Goal: Information Seeking & Learning: Learn about a topic

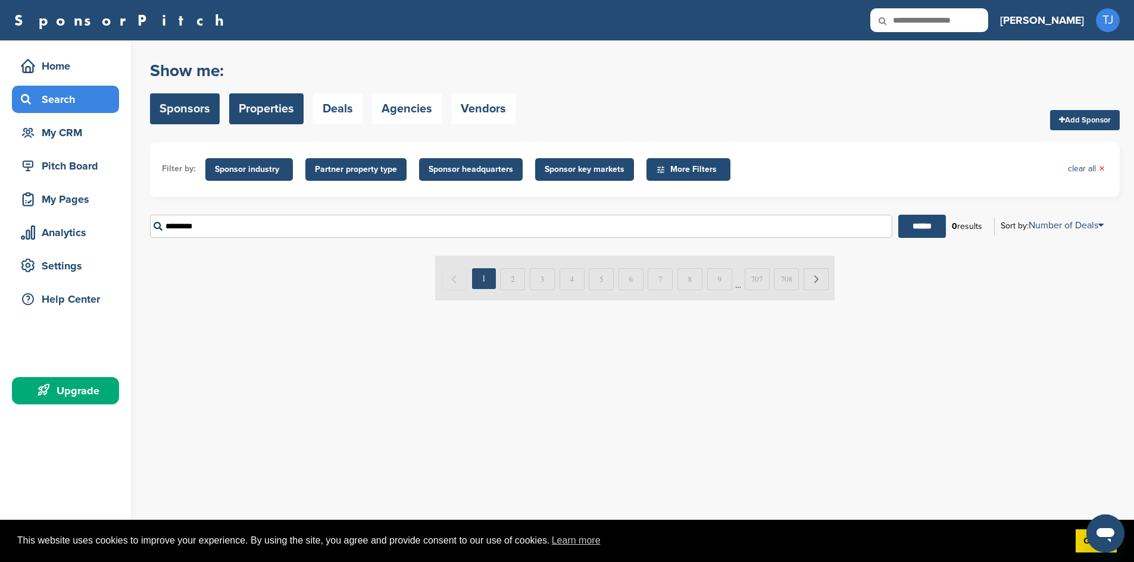
click at [260, 116] on link "Properties" at bounding box center [266, 108] width 74 height 31
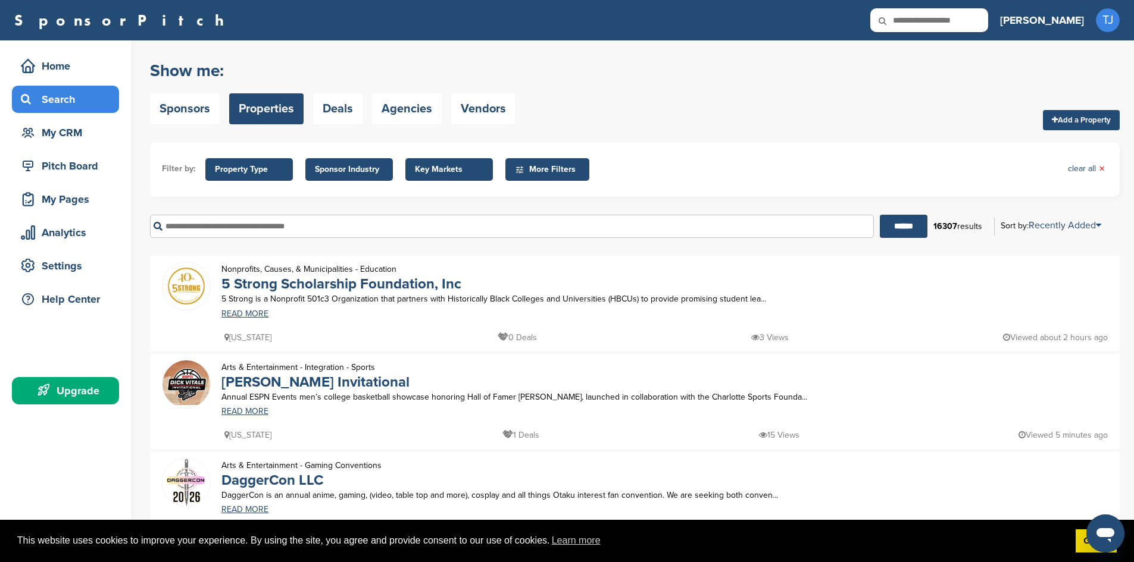
click at [910, 20] on icon at bounding box center [890, 20] width 40 height 25
click at [960, 15] on input "text" at bounding box center [929, 20] width 118 height 24
type input "**********"
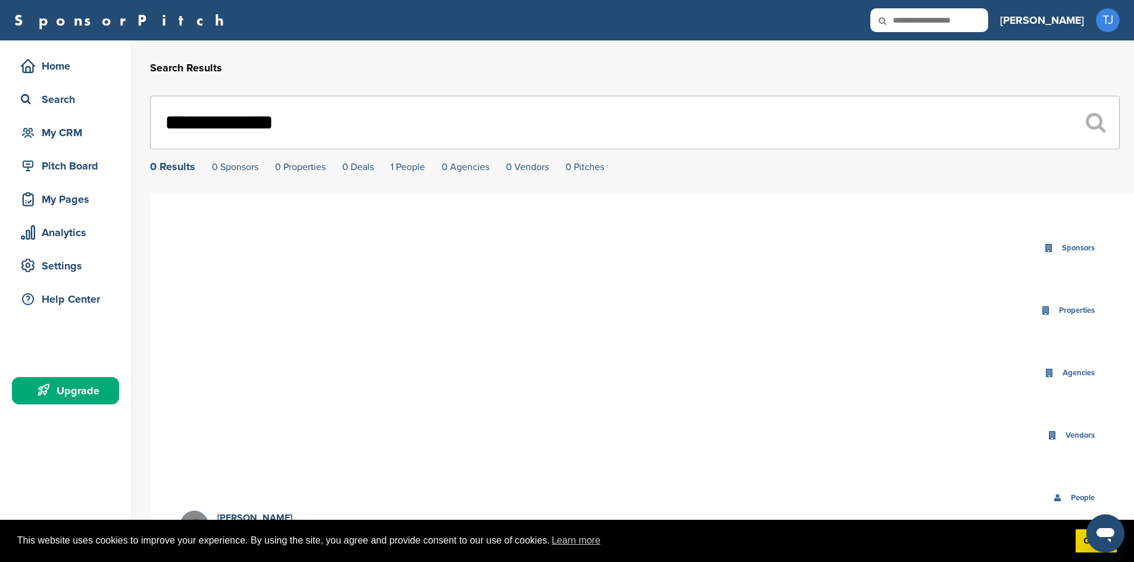
click at [259, 168] on div "0 Results 0 Sponsors 0 Properties 0 Deals 1 People 0 Agencies 0 Vendors 0 Pitch…" at bounding box center [634, 166] width 969 height 11
click at [61, 132] on div "My CRM" at bounding box center [68, 132] width 101 height 21
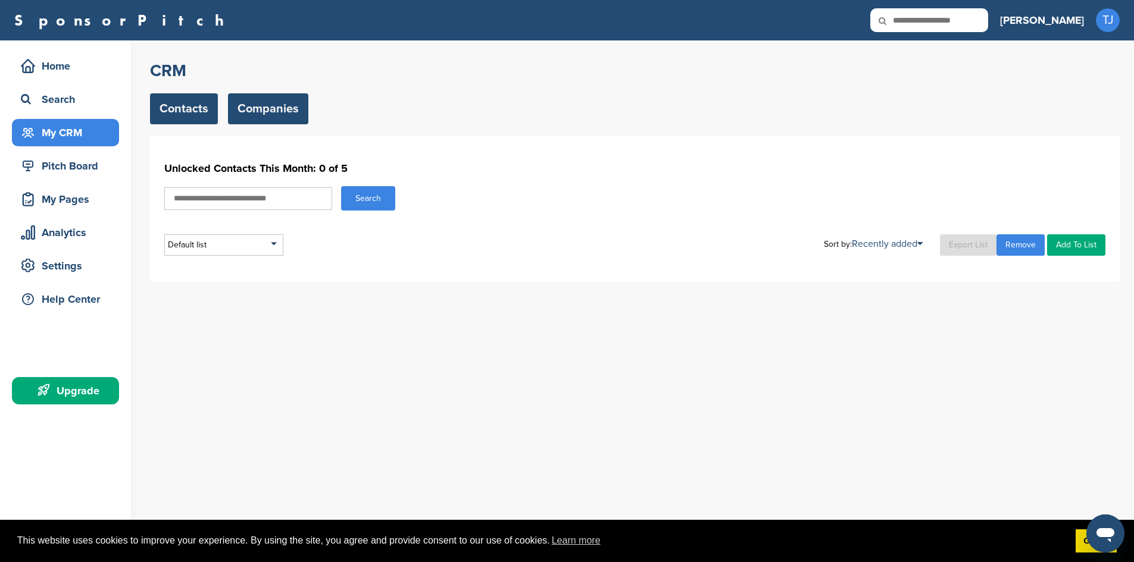
click at [254, 107] on link "Companies" at bounding box center [268, 108] width 80 height 31
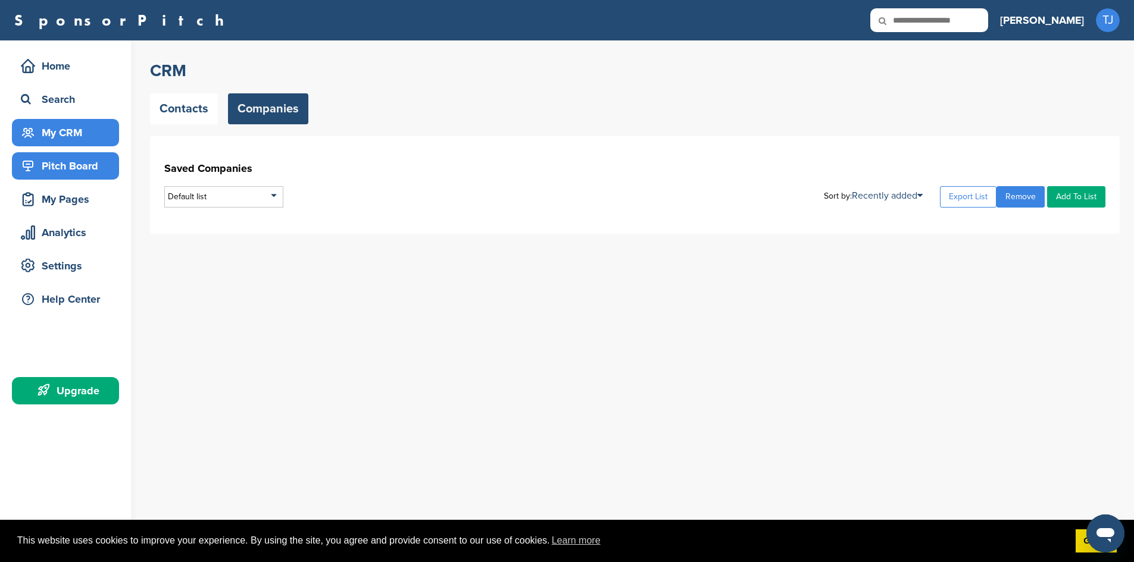
click at [64, 159] on div "Pitch Board" at bounding box center [68, 165] width 101 height 21
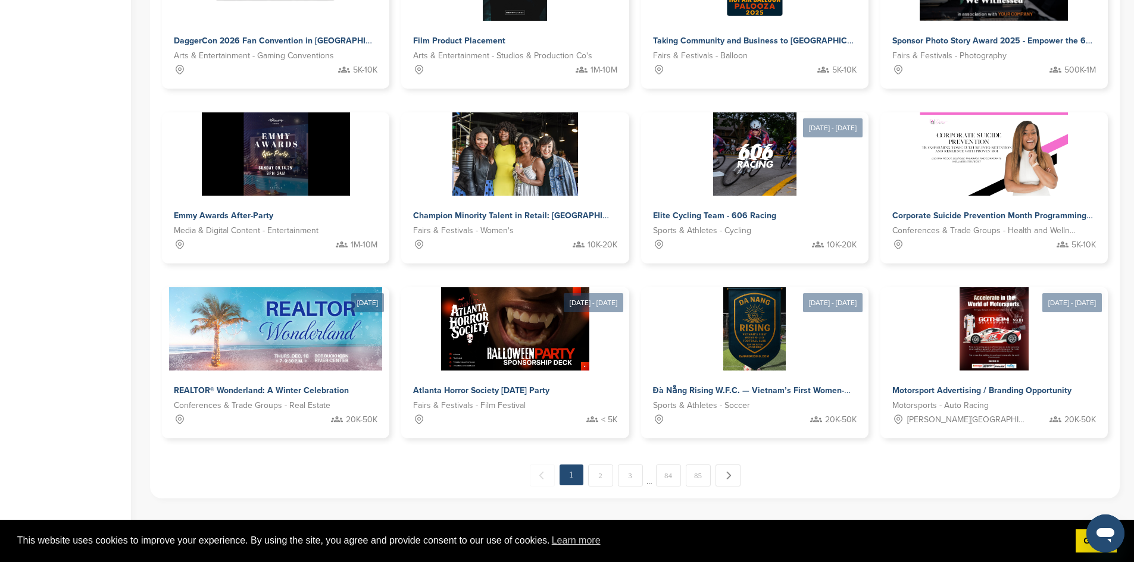
scroll to position [474, 0]
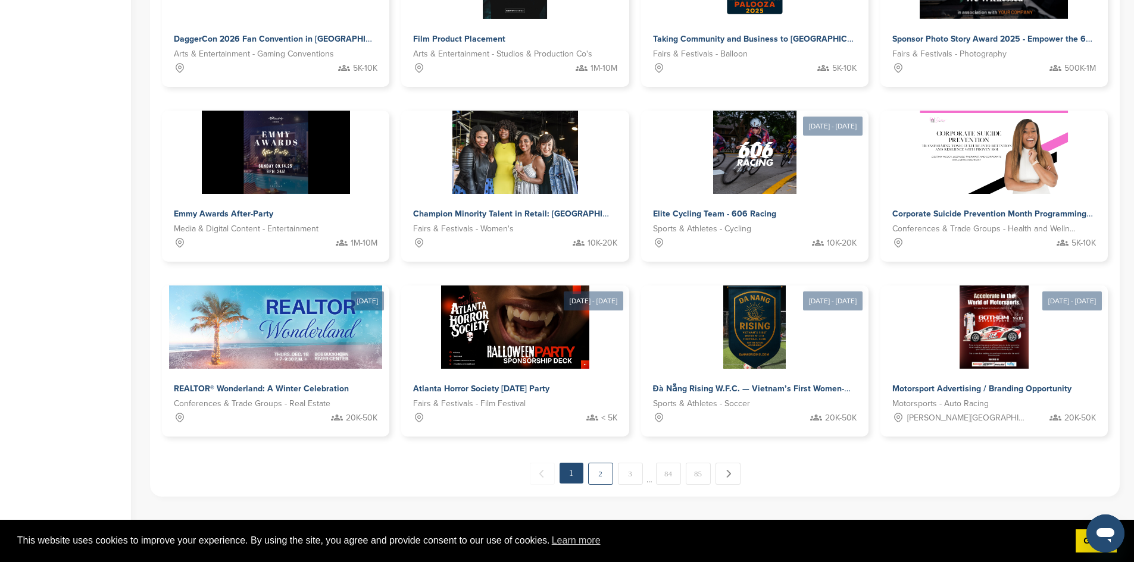
click at [594, 463] on link "2" at bounding box center [600, 474] width 25 height 22
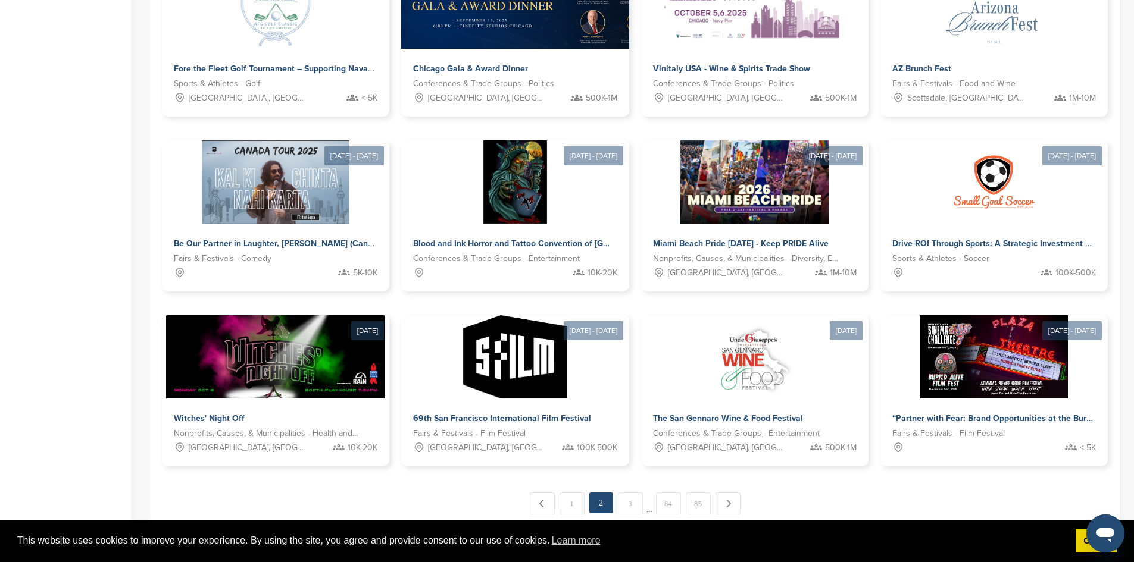
scroll to position [447, 0]
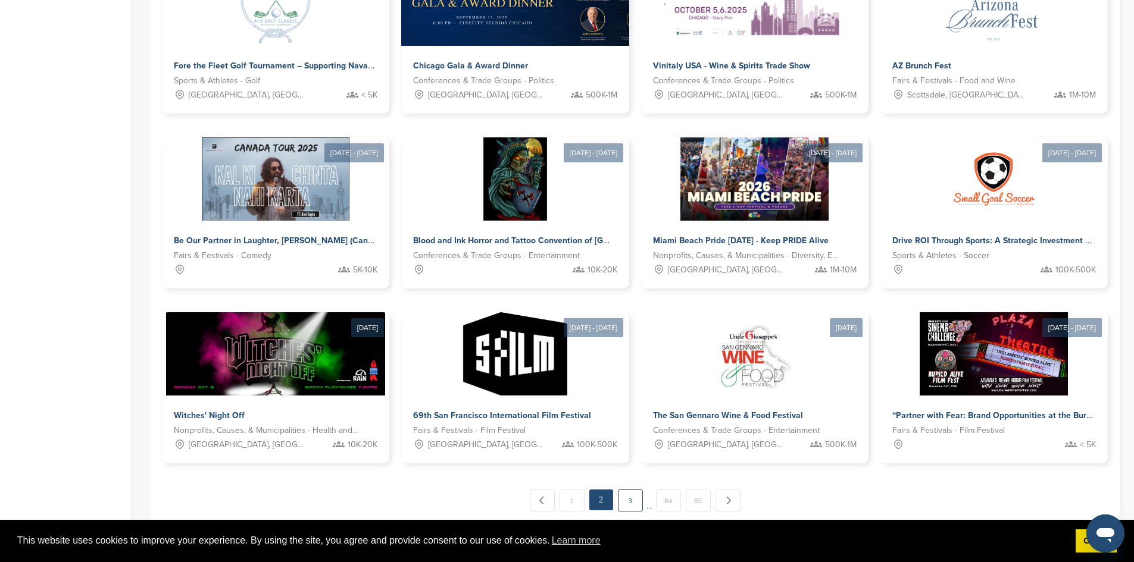
click at [631, 490] on link "3" at bounding box center [630, 501] width 25 height 22
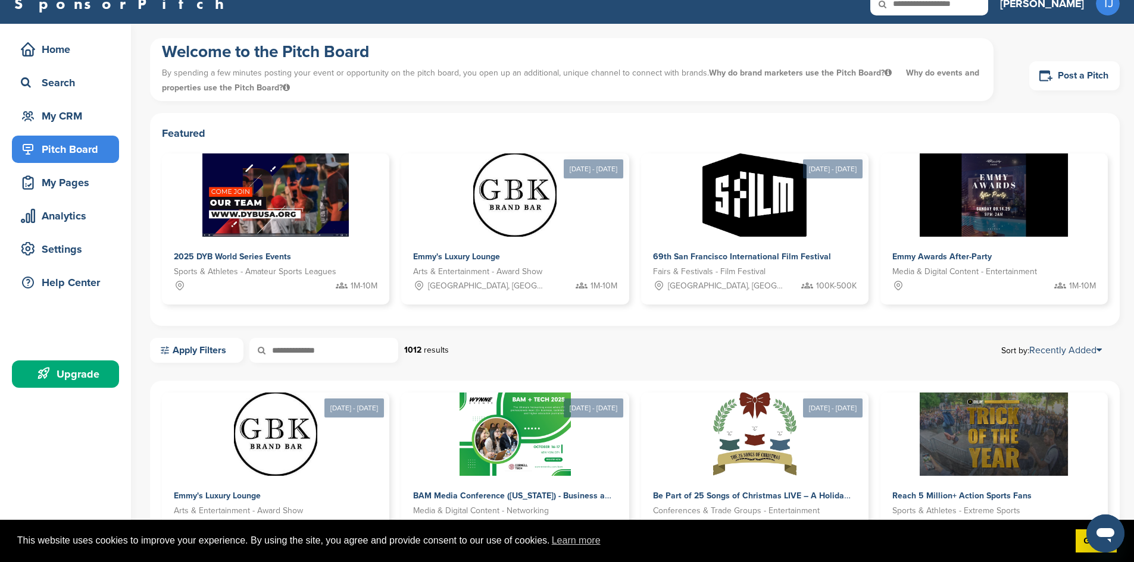
scroll to position [0, 0]
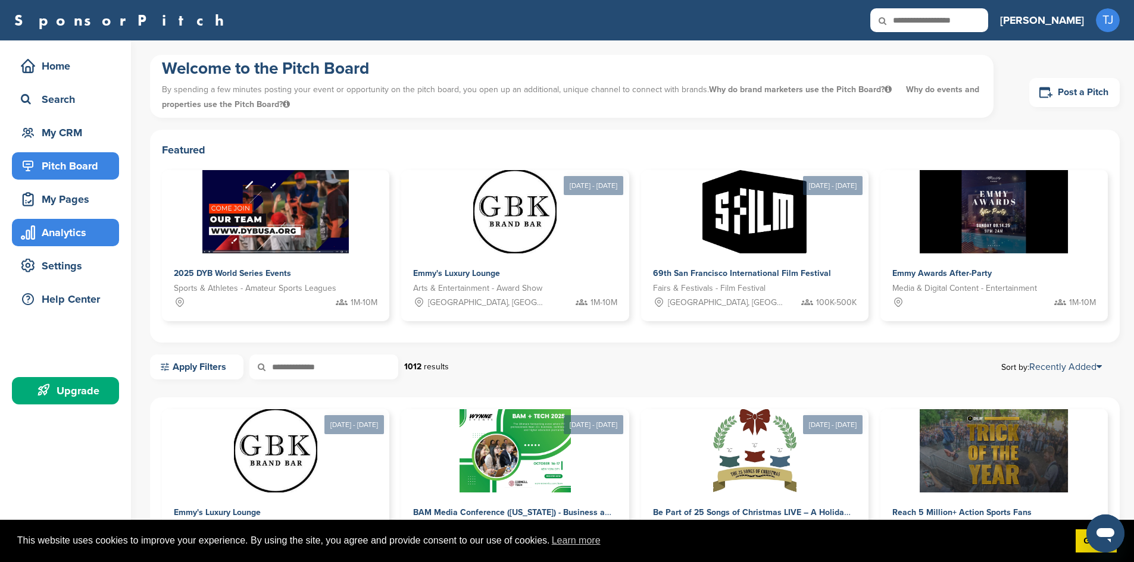
click at [49, 236] on div "Analytics" at bounding box center [68, 232] width 101 height 21
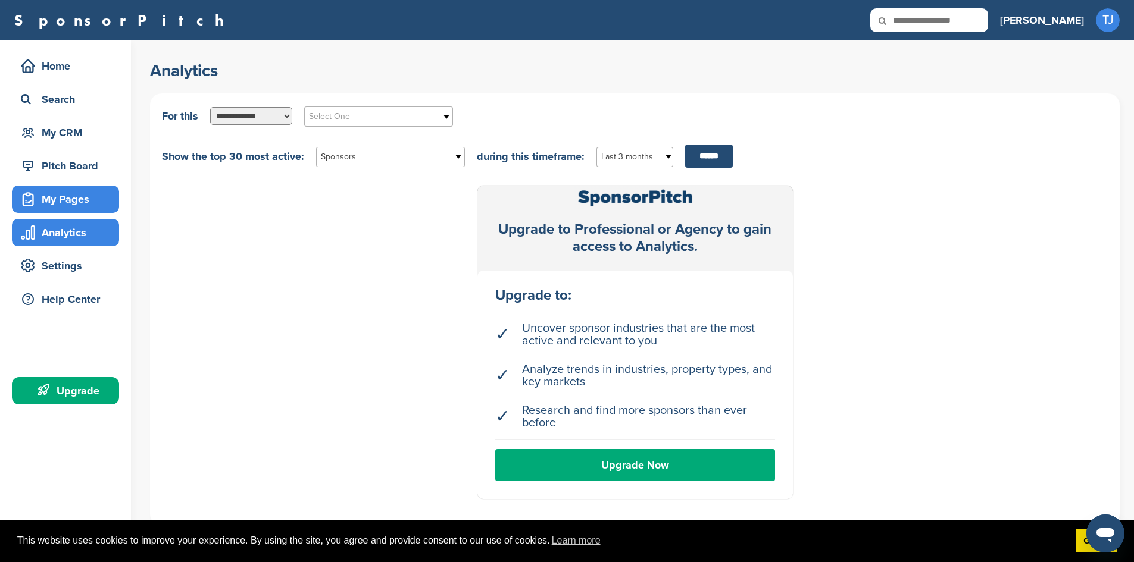
click at [55, 197] on div "My Pages" at bounding box center [68, 199] width 101 height 21
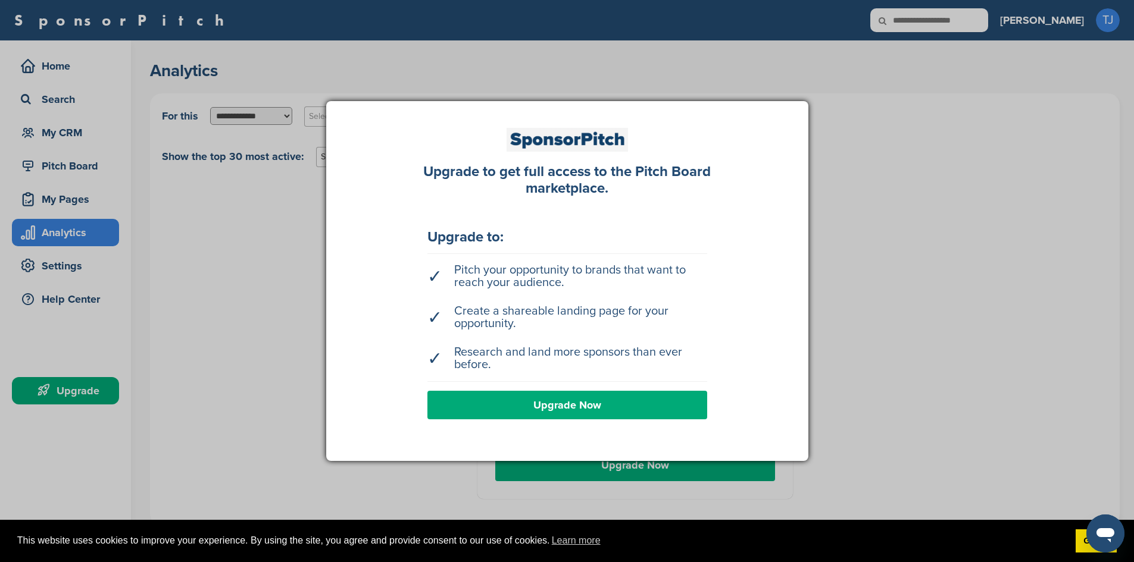
click at [1009, 435] on div at bounding box center [567, 281] width 1134 height 562
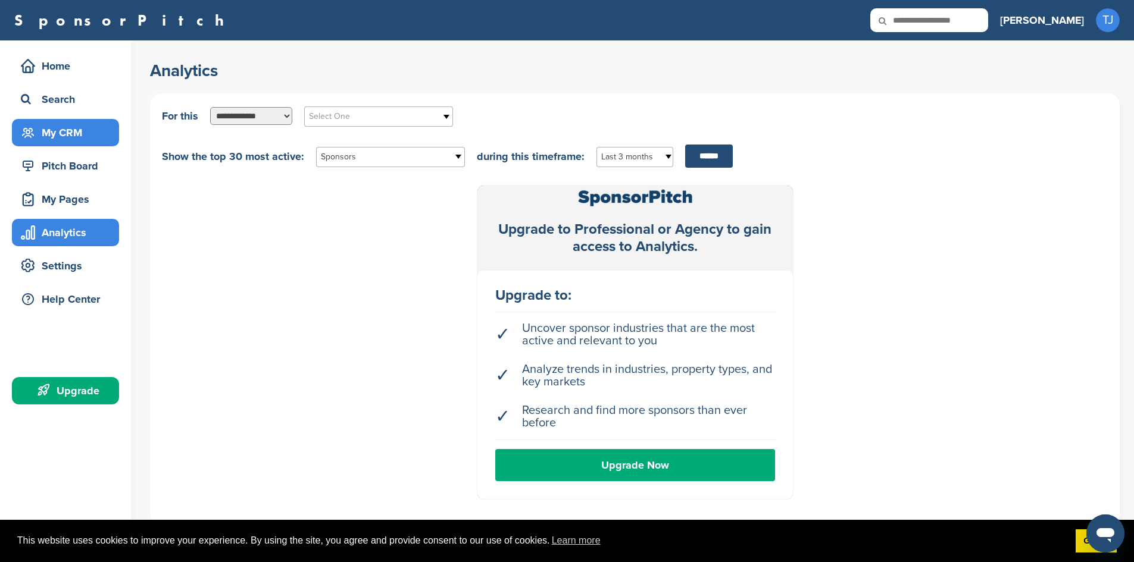
click at [55, 135] on div "My CRM" at bounding box center [68, 132] width 101 height 21
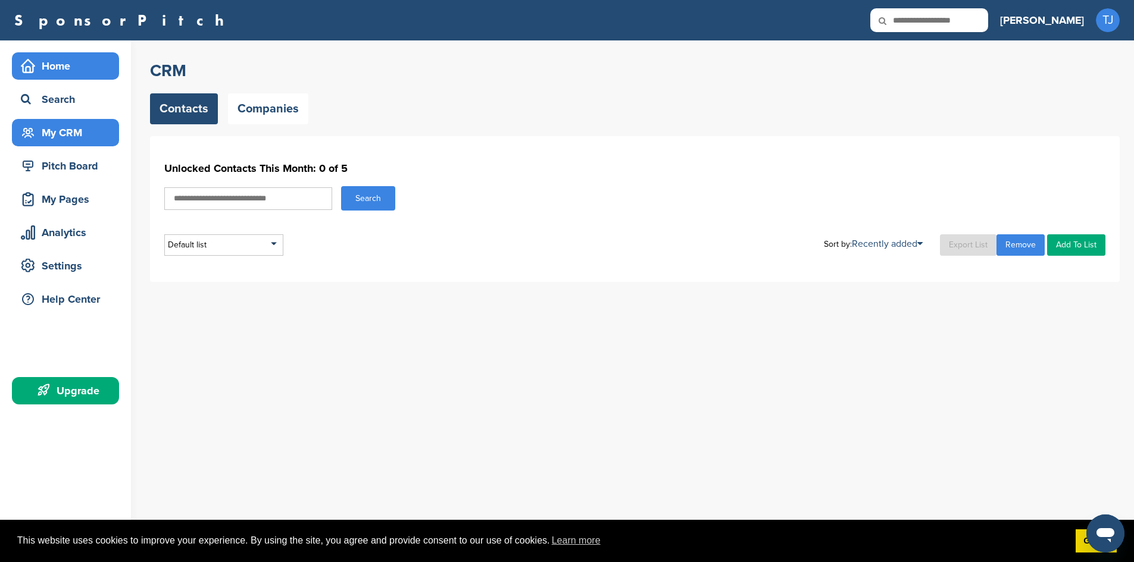
click at [37, 68] on div "Home" at bounding box center [68, 65] width 101 height 21
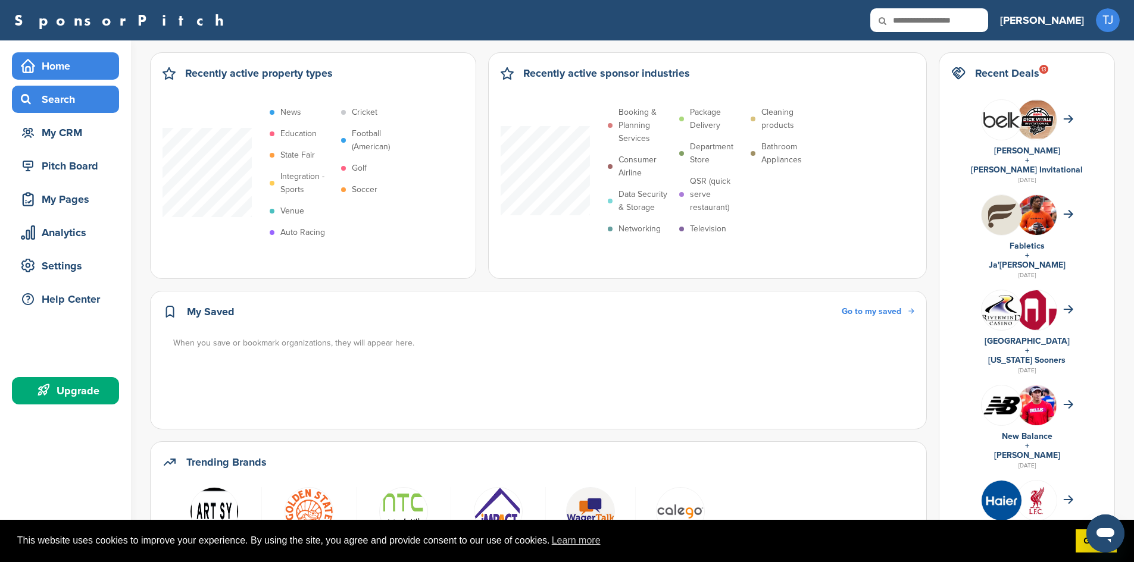
click at [62, 102] on div "Search" at bounding box center [68, 99] width 101 height 21
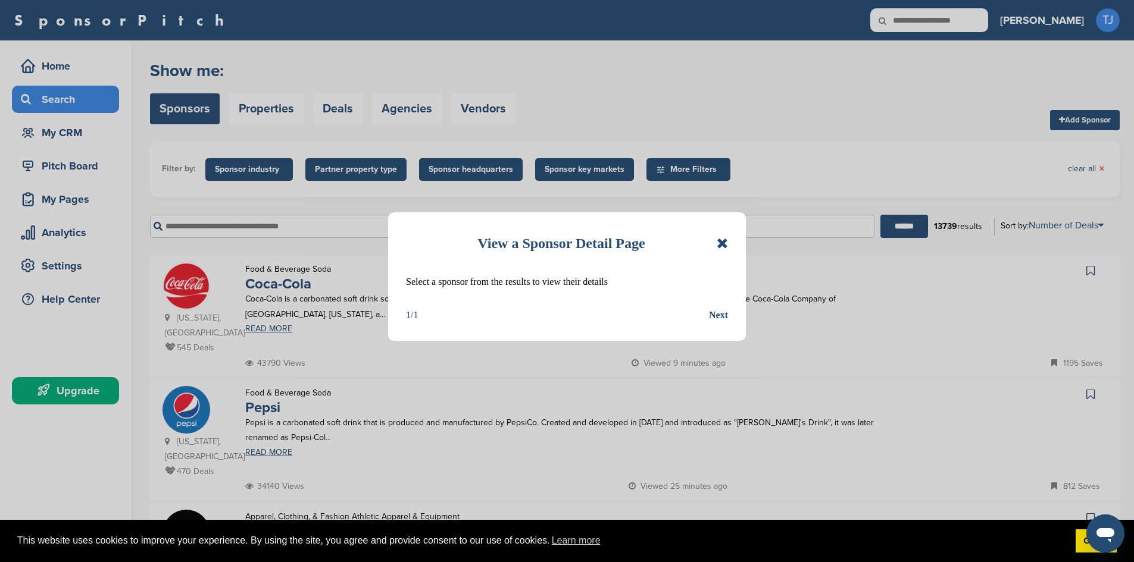
click at [716, 321] on div "Next" at bounding box center [718, 315] width 19 height 15
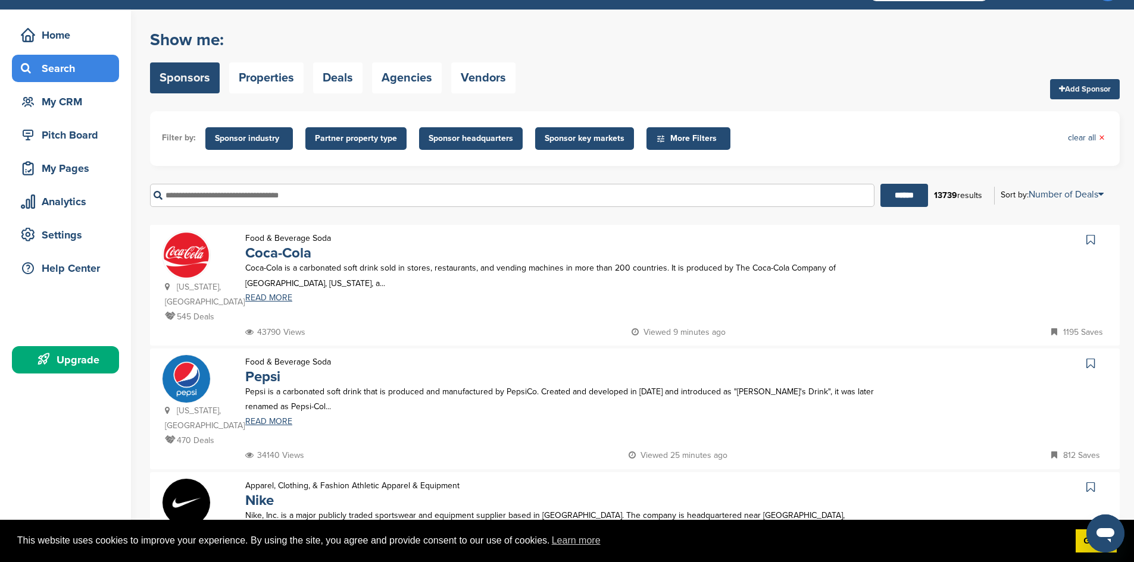
scroll to position [32, 0]
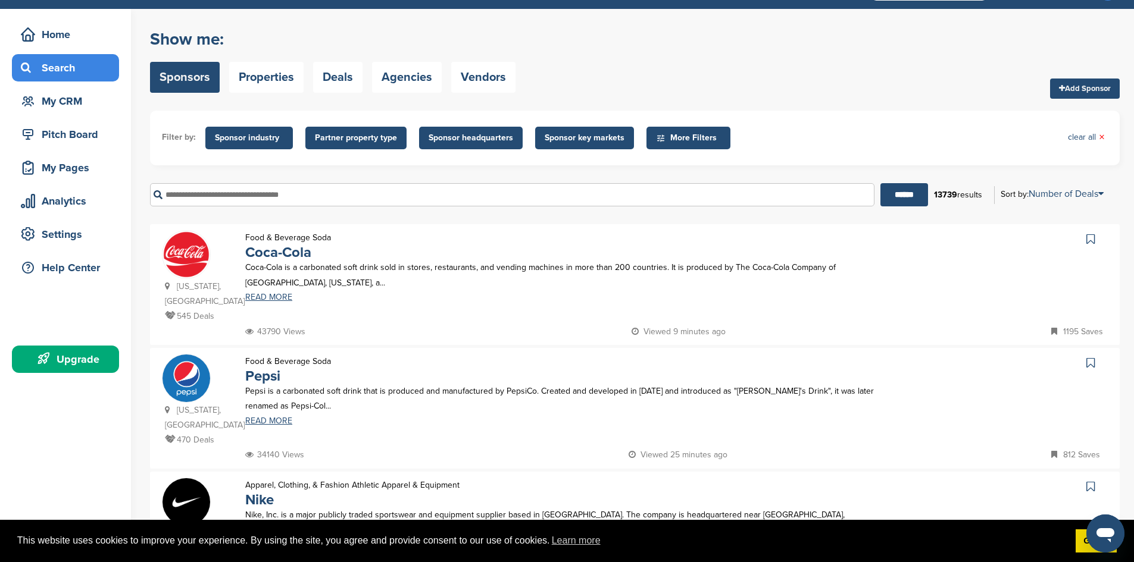
click at [217, 193] on input "text" at bounding box center [512, 194] width 724 height 23
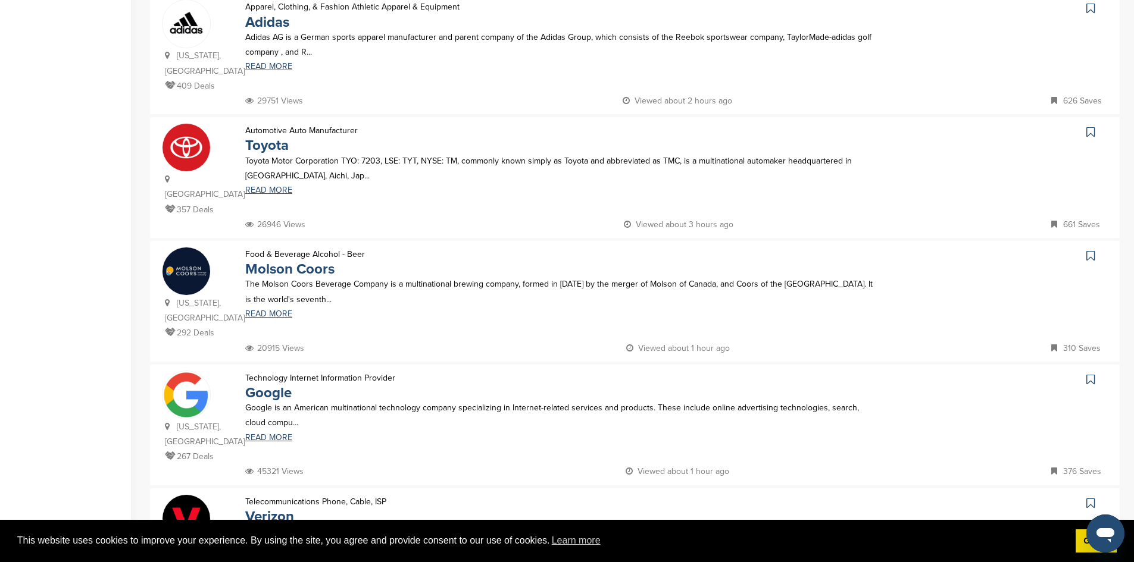
scroll to position [223, 0]
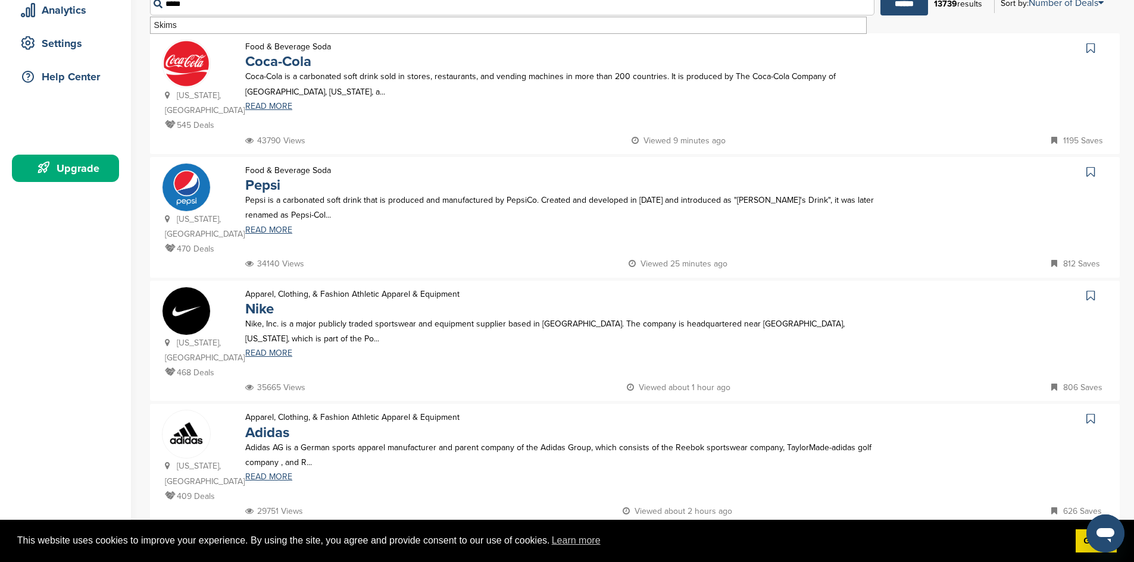
click at [558, 30] on li "Skims" at bounding box center [508, 25] width 715 height 16
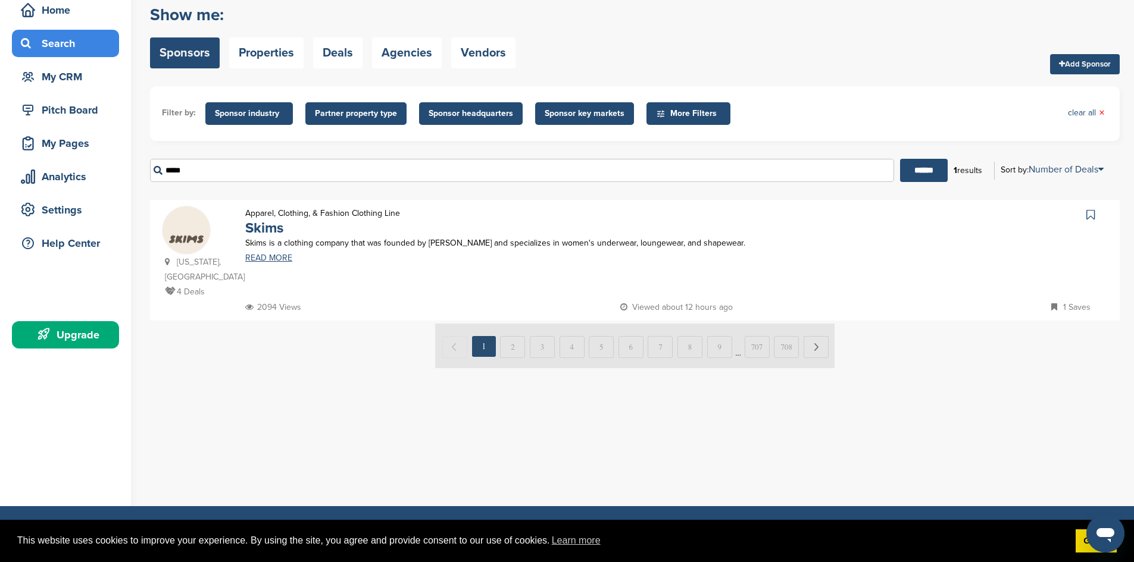
scroll to position [59, 0]
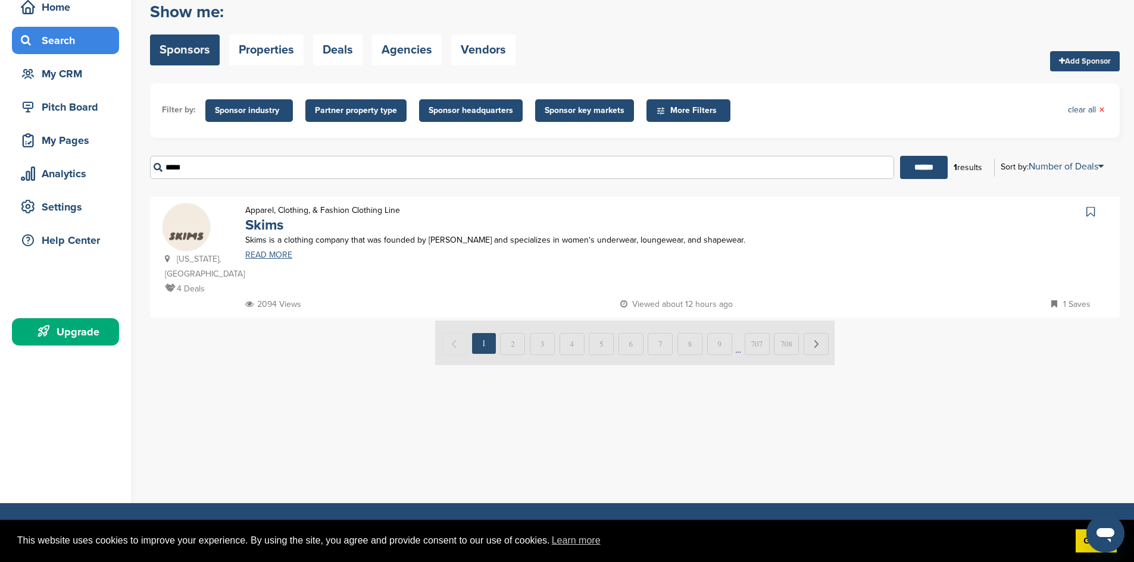
type input "*****"
click at [265, 252] on link "READ MORE" at bounding box center [561, 255] width 632 height 8
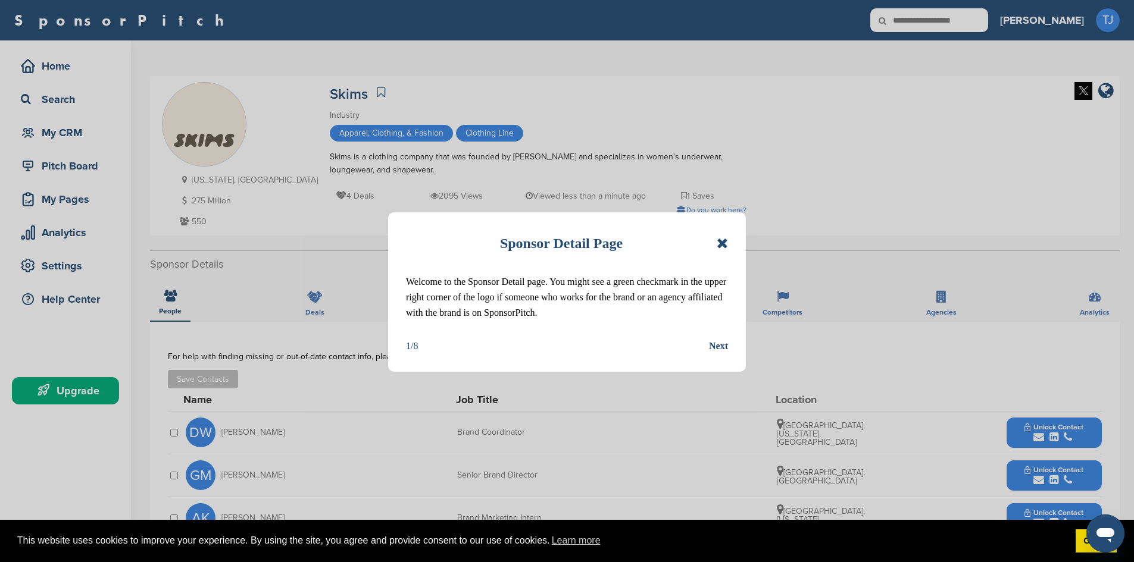
click at [710, 349] on div "Next" at bounding box center [718, 346] width 19 height 15
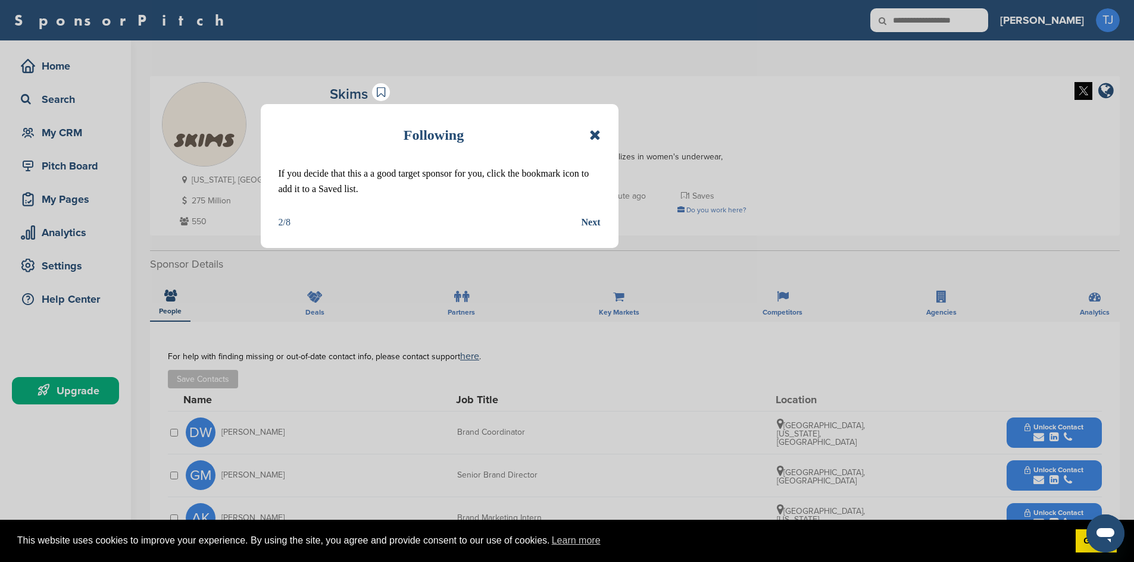
click at [591, 223] on div "Next" at bounding box center [590, 222] width 19 height 15
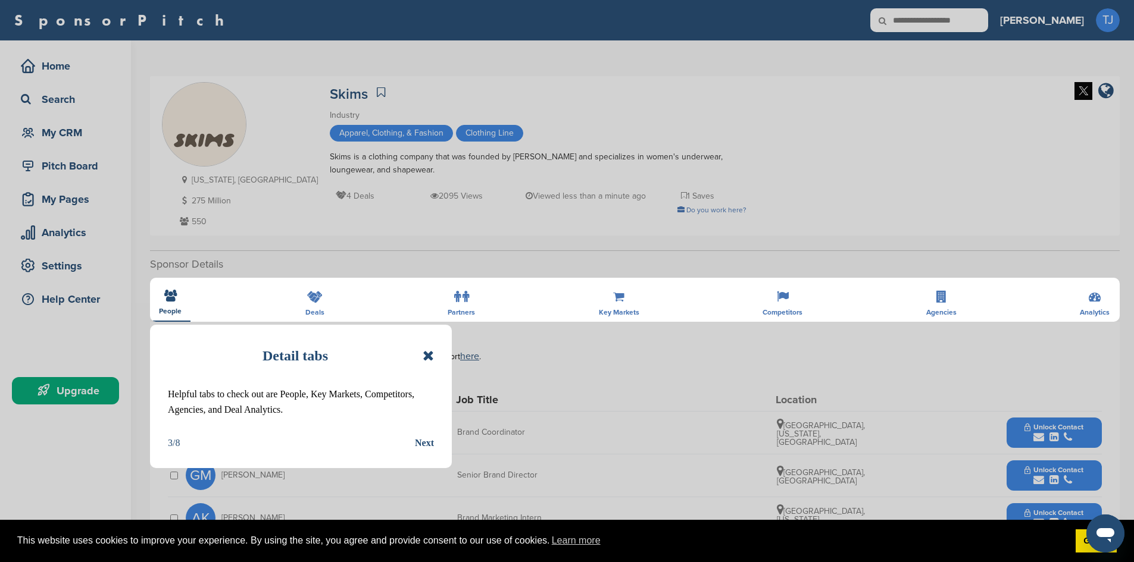
click at [430, 440] on div "Next" at bounding box center [424, 443] width 19 height 15
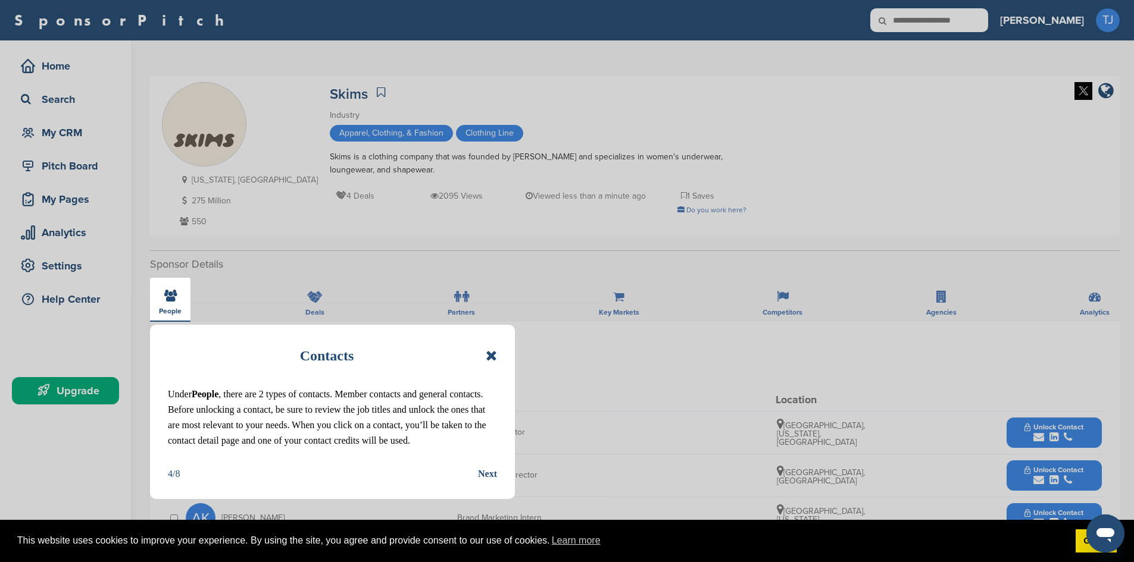
click at [482, 477] on div "Next" at bounding box center [487, 474] width 19 height 15
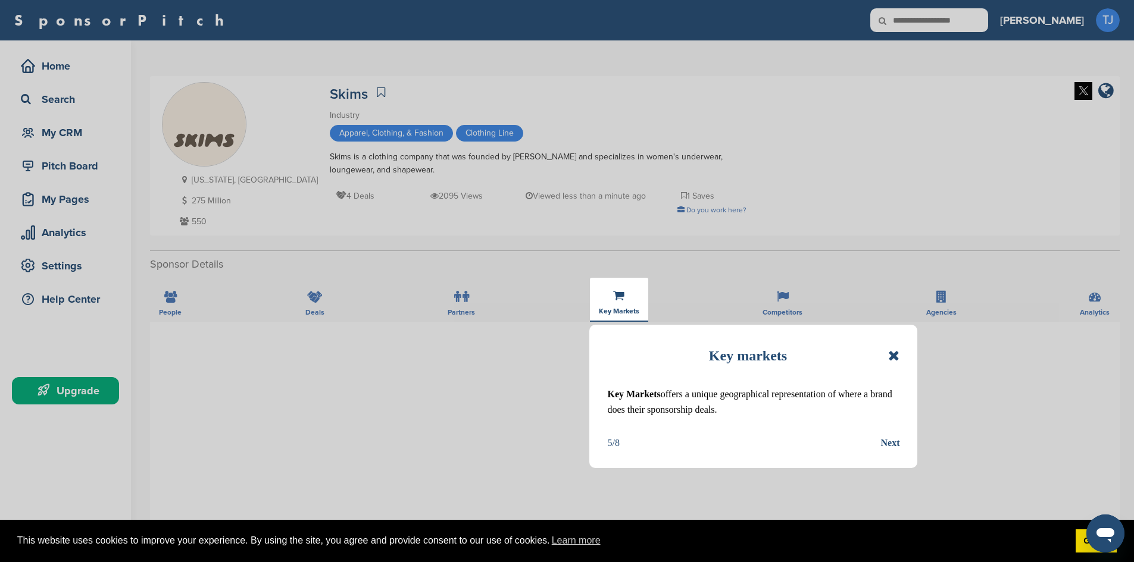
click at [893, 447] on div "Next" at bounding box center [889, 443] width 19 height 15
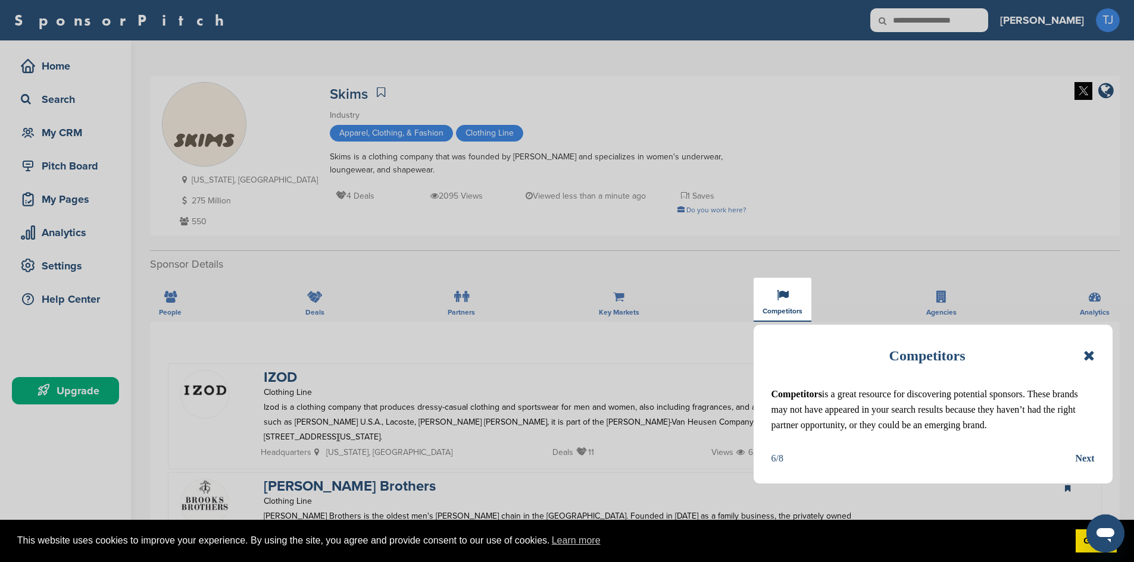
click at [1085, 453] on div "Next" at bounding box center [1084, 458] width 19 height 15
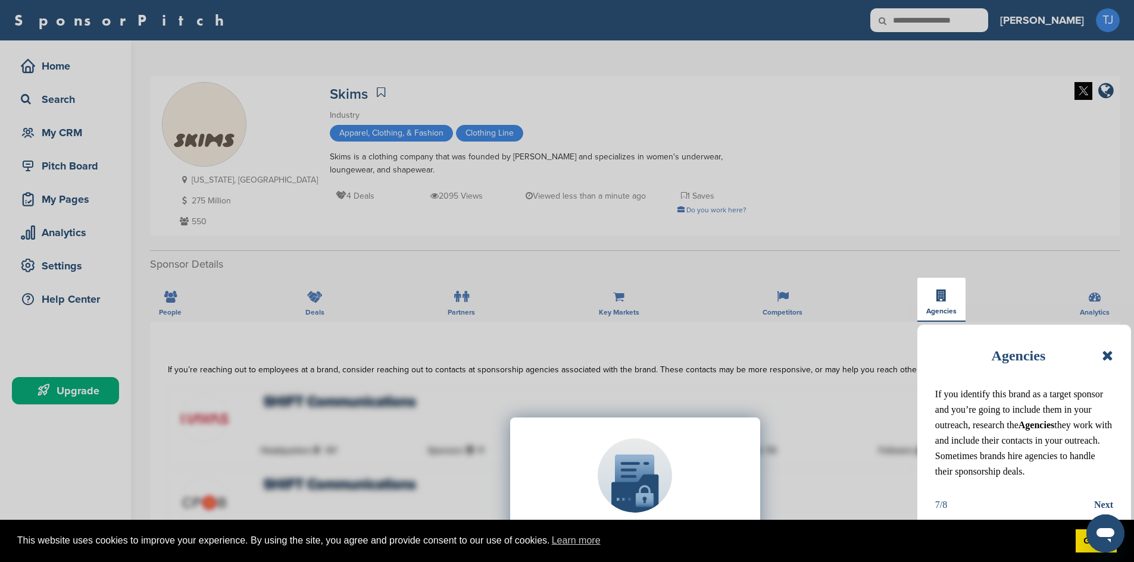
click at [1100, 505] on div "Join SponsorPitch to: Filter 10,000+ Active Sponsors Unlock Unique Sponsor Prof…" at bounding box center [635, 537] width 934 height 298
click at [1110, 353] on icon at bounding box center [1106, 356] width 11 height 14
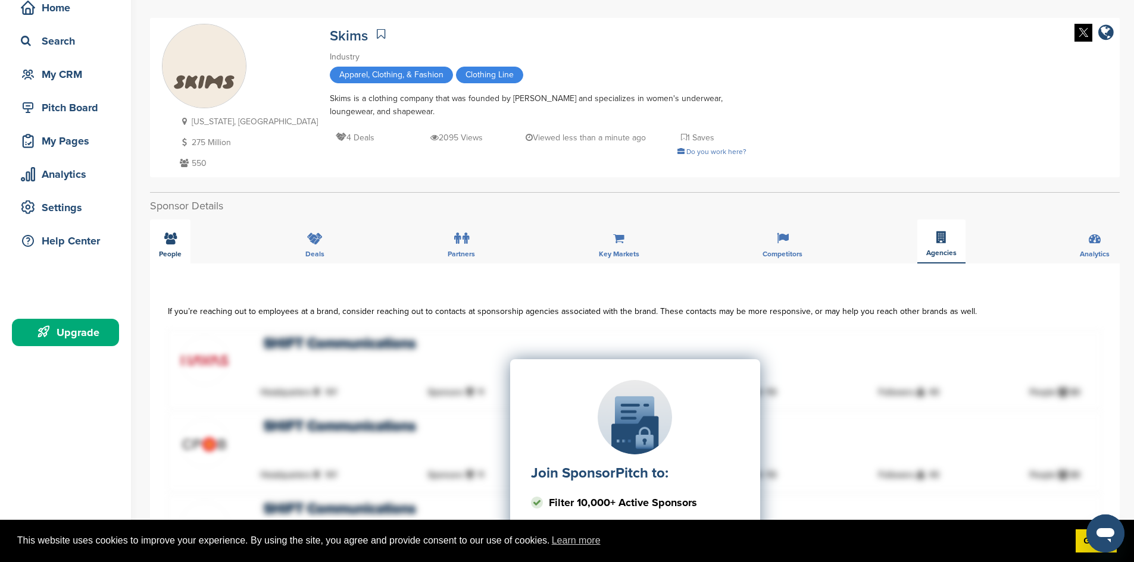
click at [180, 252] on span "People" at bounding box center [170, 254] width 23 height 7
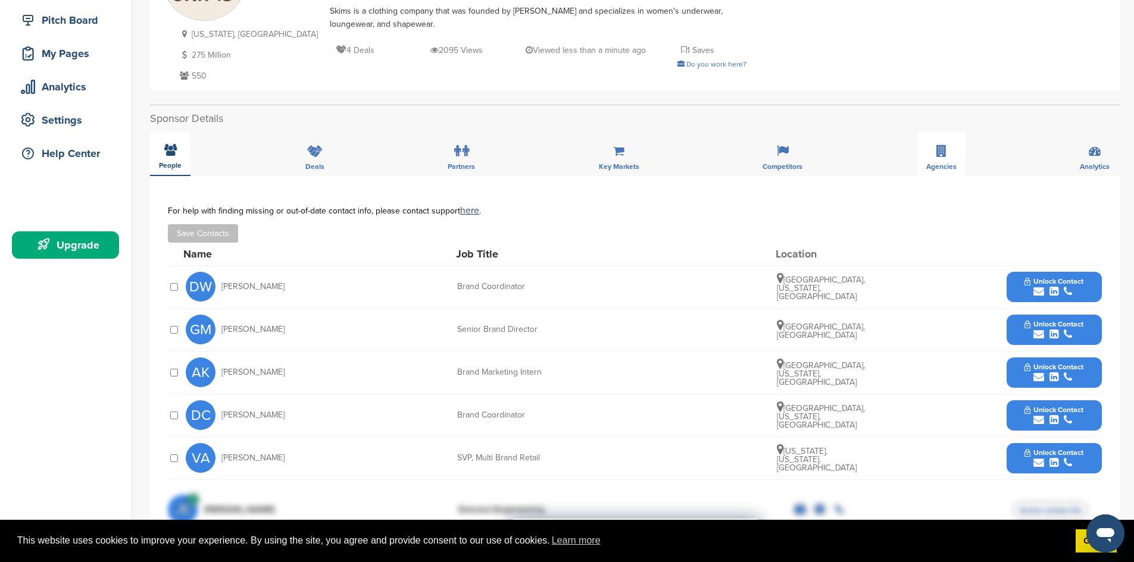
scroll to position [132, 0]
